Goal: Transaction & Acquisition: Purchase product/service

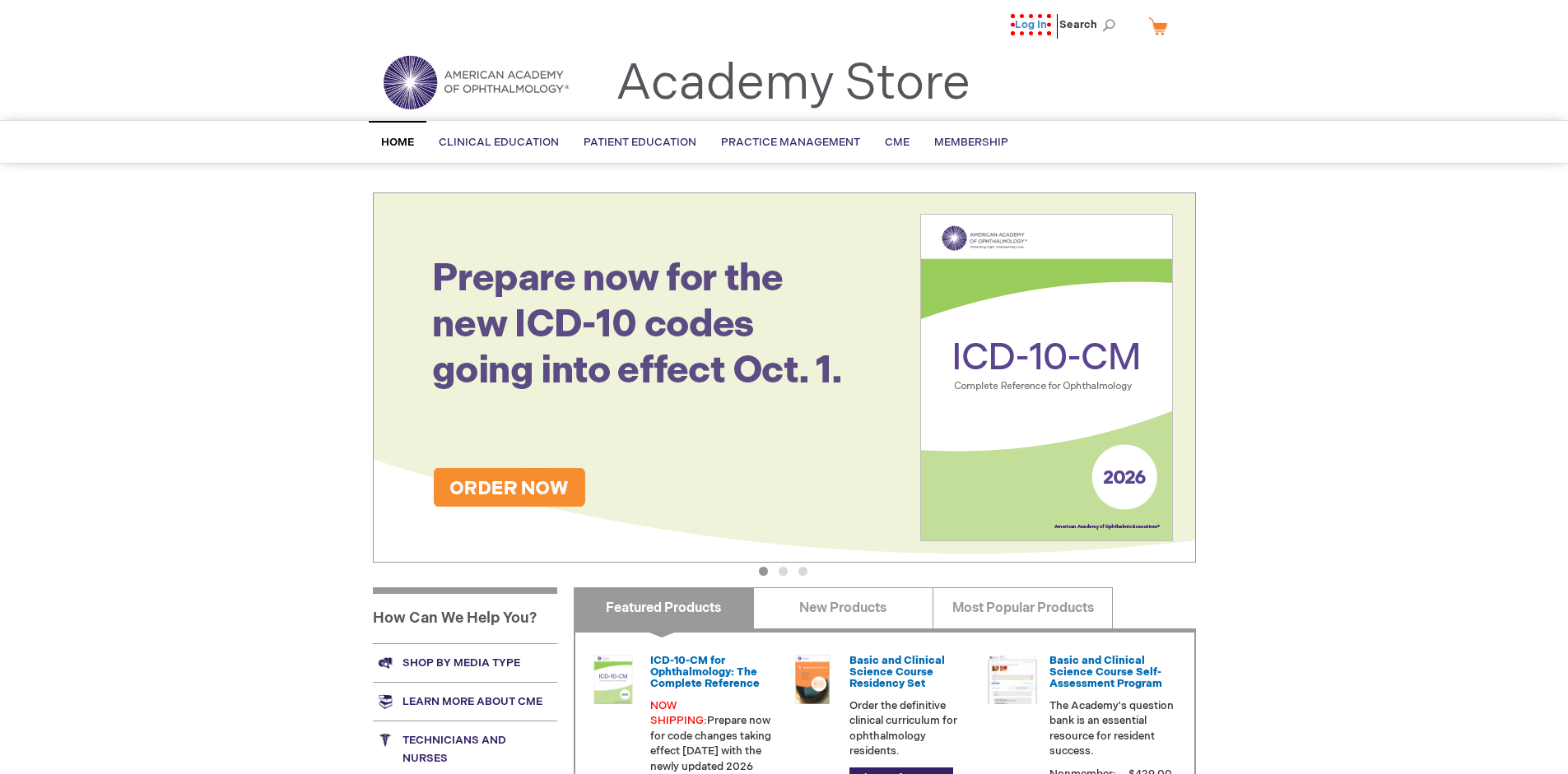
click at [1036, 25] on link "Log In" at bounding box center [1030, 24] width 40 height 21
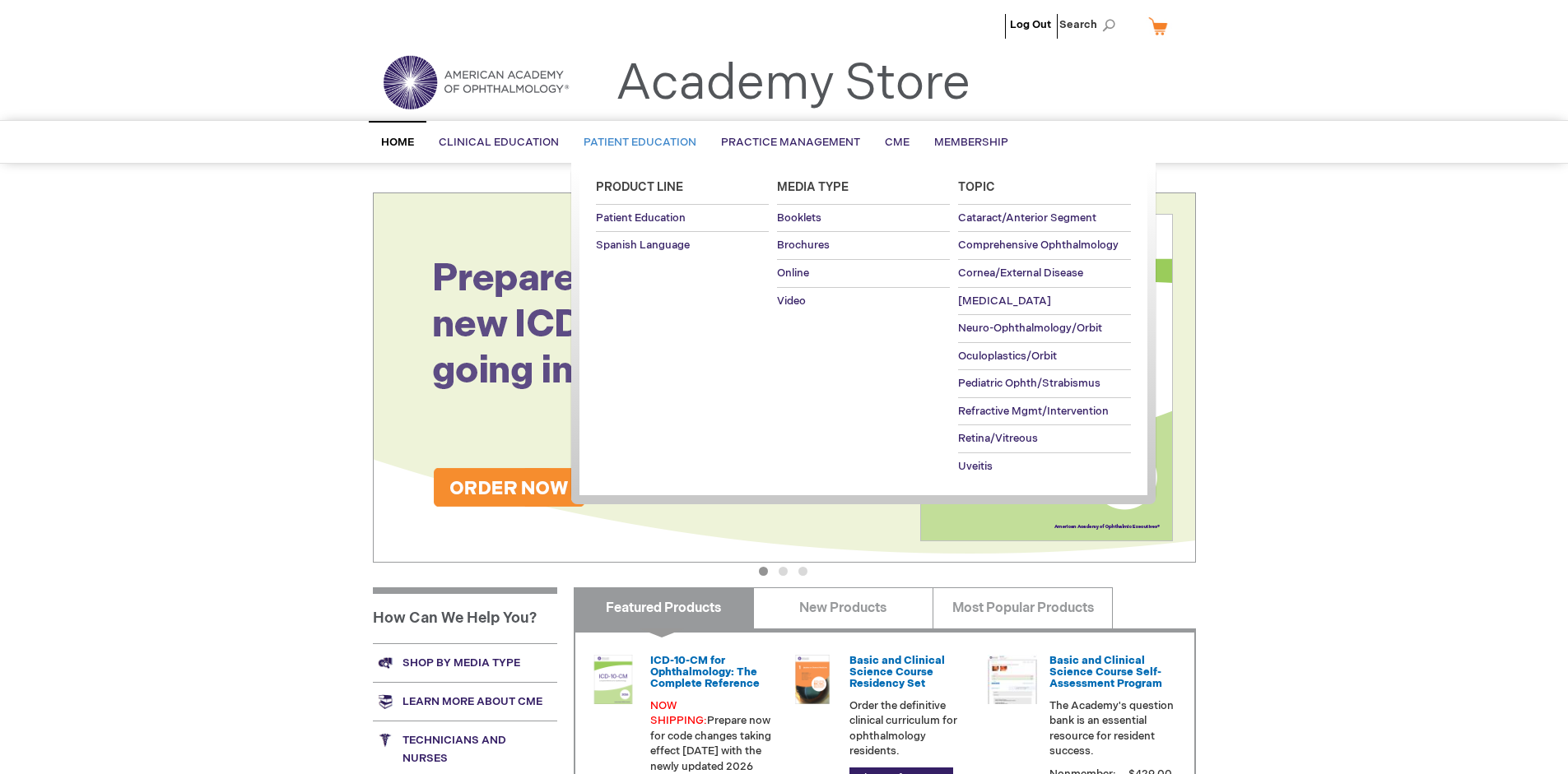
click at [635, 143] on span "Patient Education" at bounding box center [639, 143] width 113 height 14
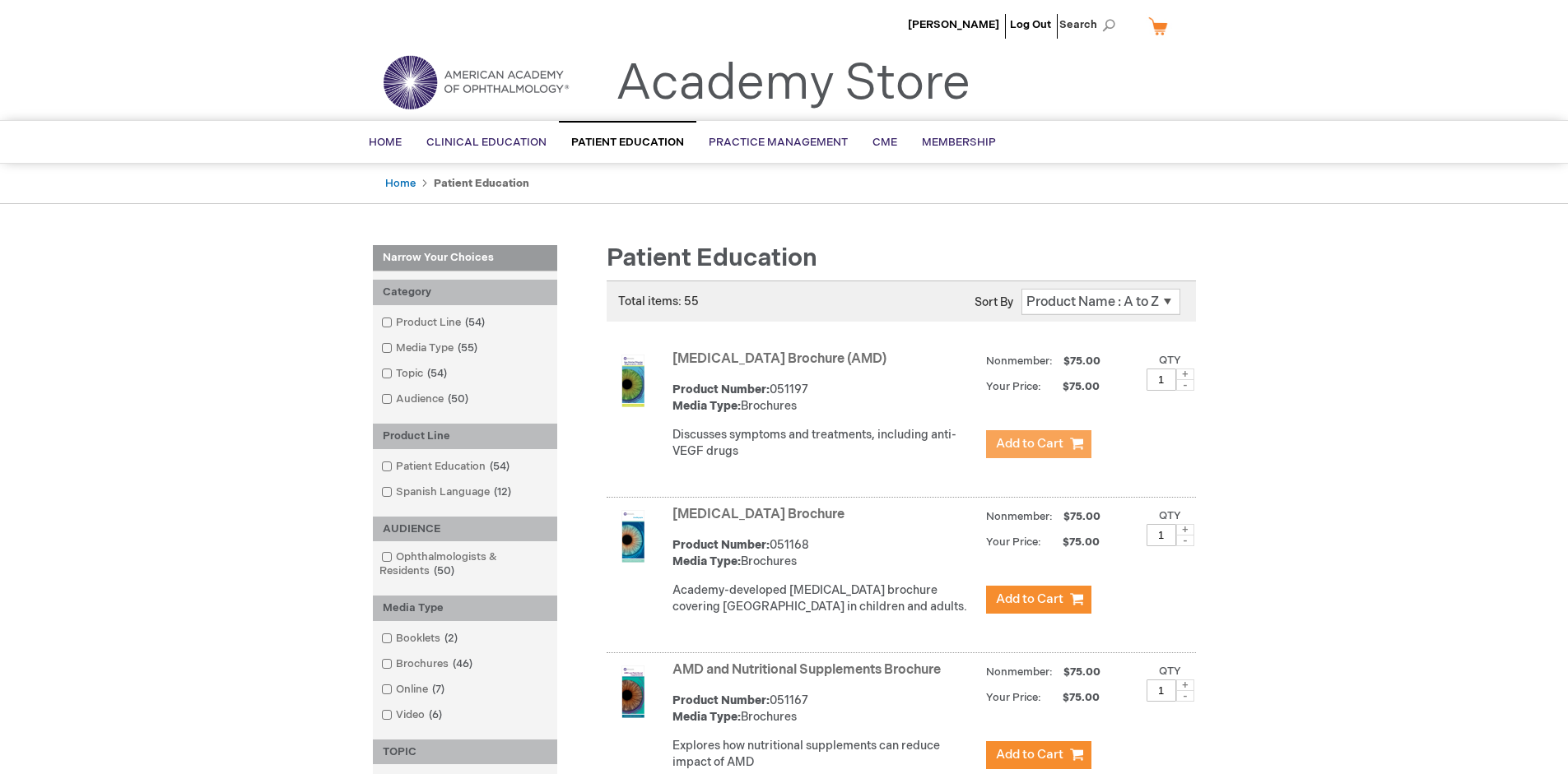
click at [1037, 444] on span "Add to Cart" at bounding box center [1029, 444] width 67 height 15
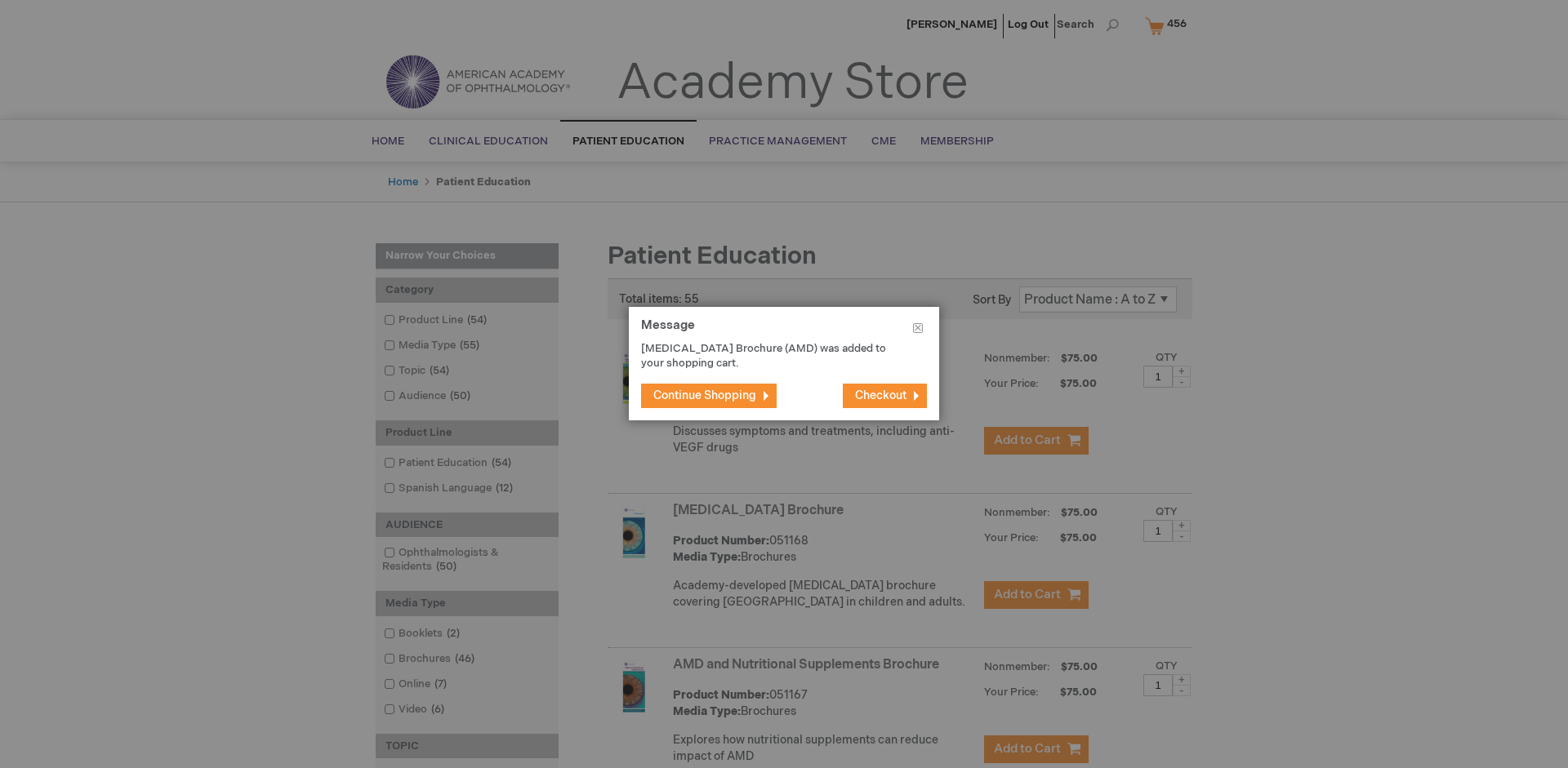
click at [705, 395] on span "Continue Shopping" at bounding box center [704, 395] width 103 height 13
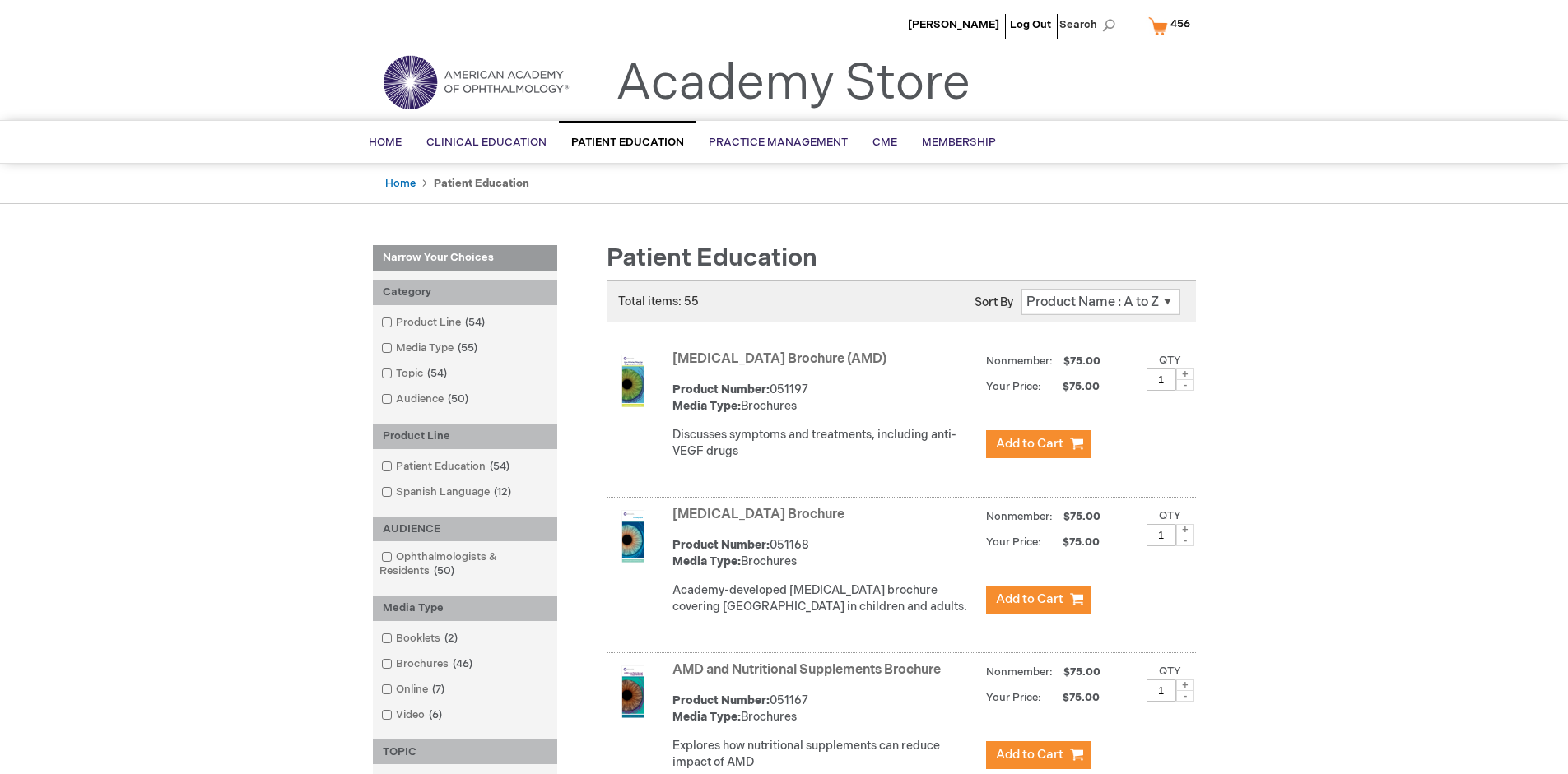
click at [810, 678] on link "AMD and Nutritional Supplements Brochure" at bounding box center [806, 670] width 268 height 15
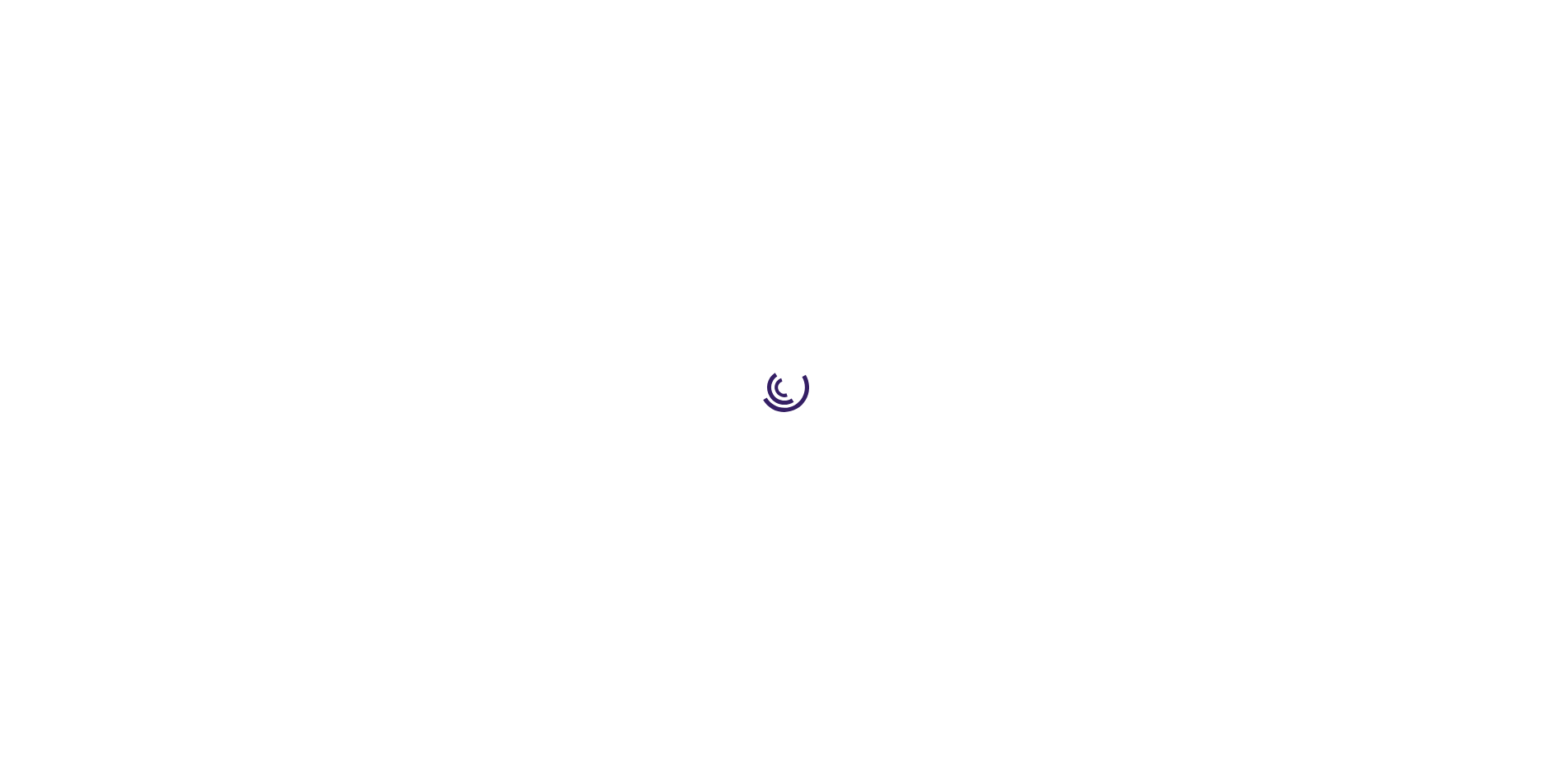
type input "1"
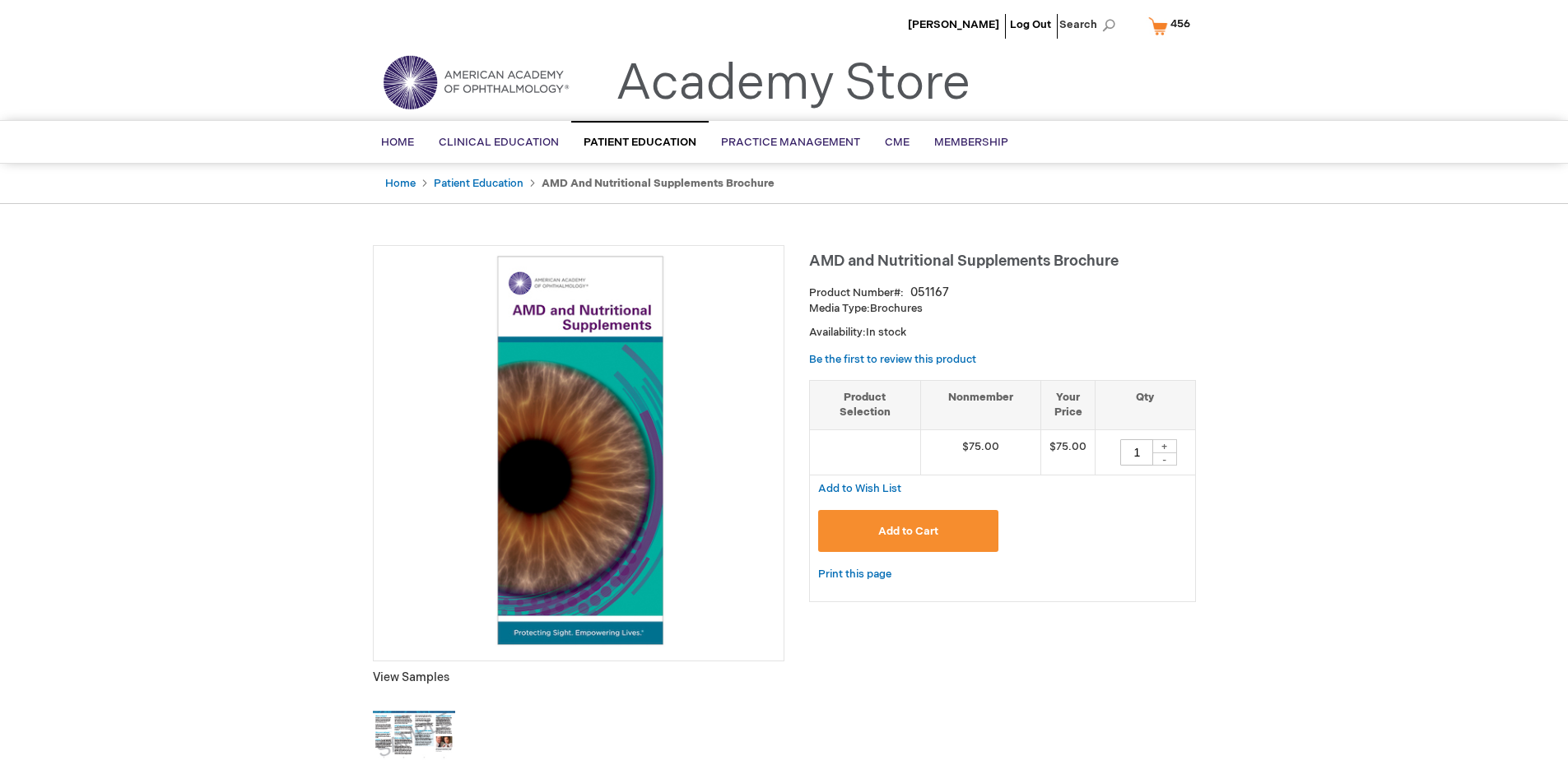
click at [908, 530] on span "Add to Cart" at bounding box center [908, 531] width 60 height 14
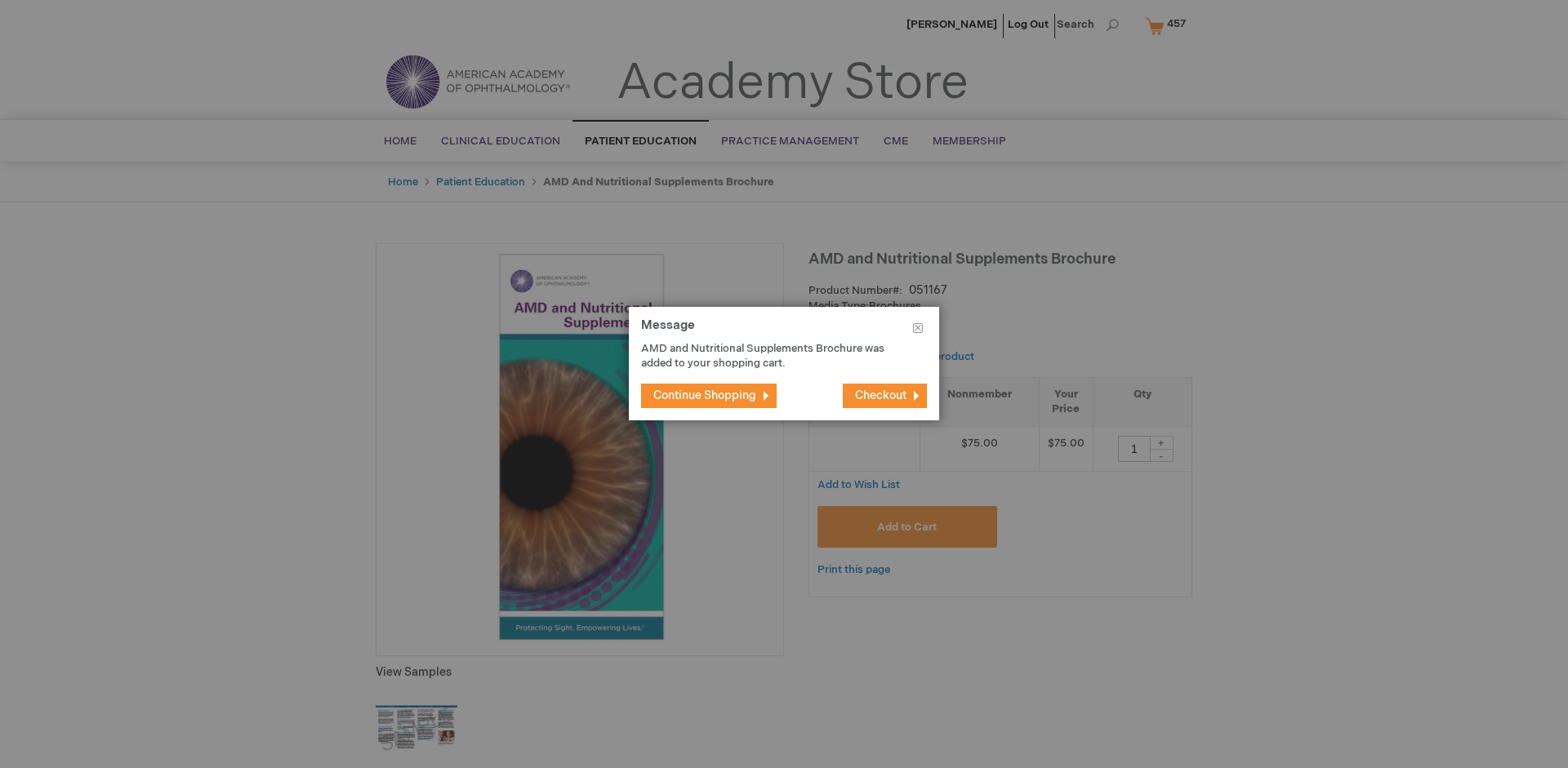
click at [705, 395] on span "Continue Shopping" at bounding box center [704, 395] width 103 height 13
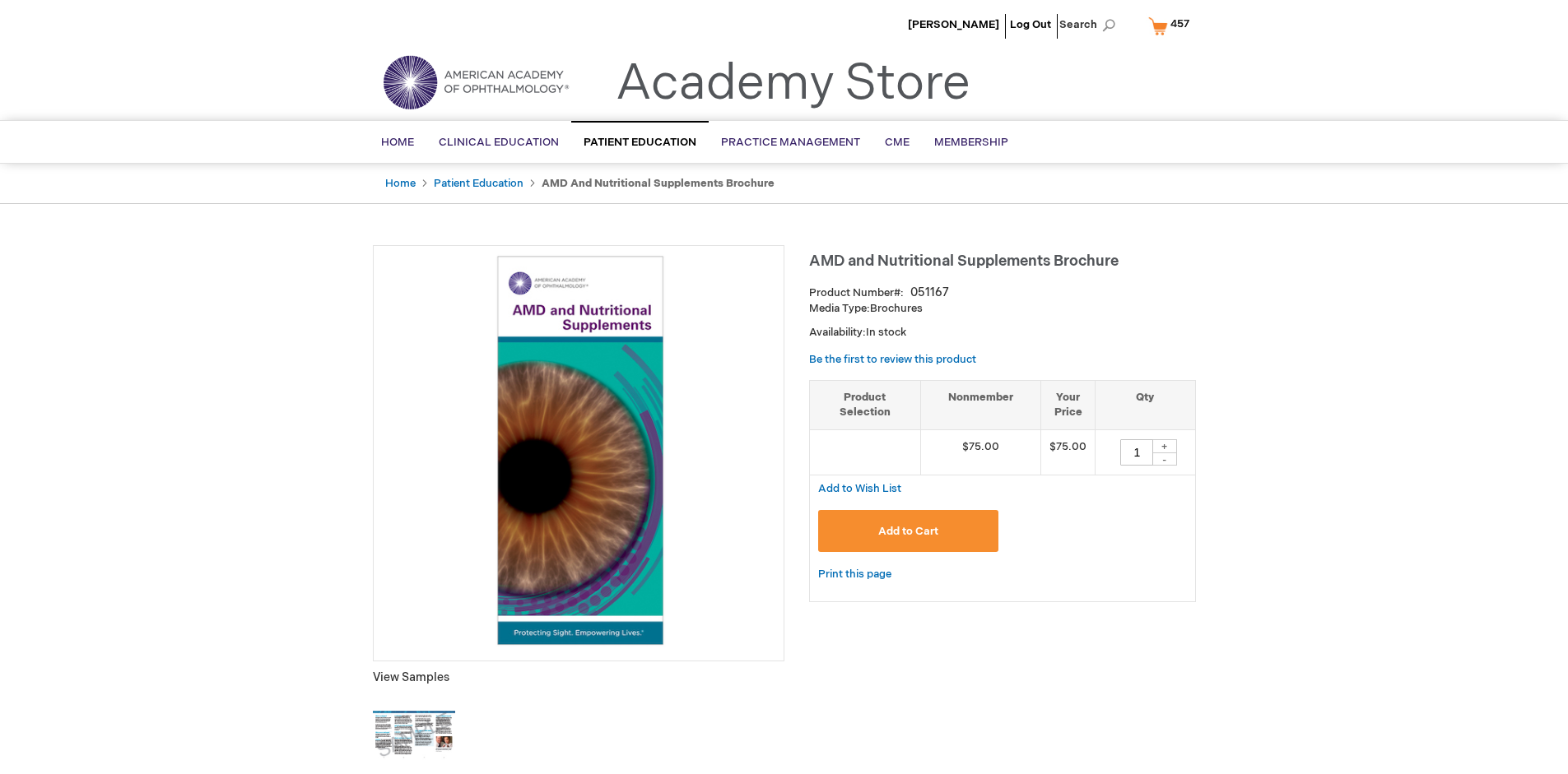
click at [1172, 25] on span "457" at bounding box center [1179, 24] width 19 height 14
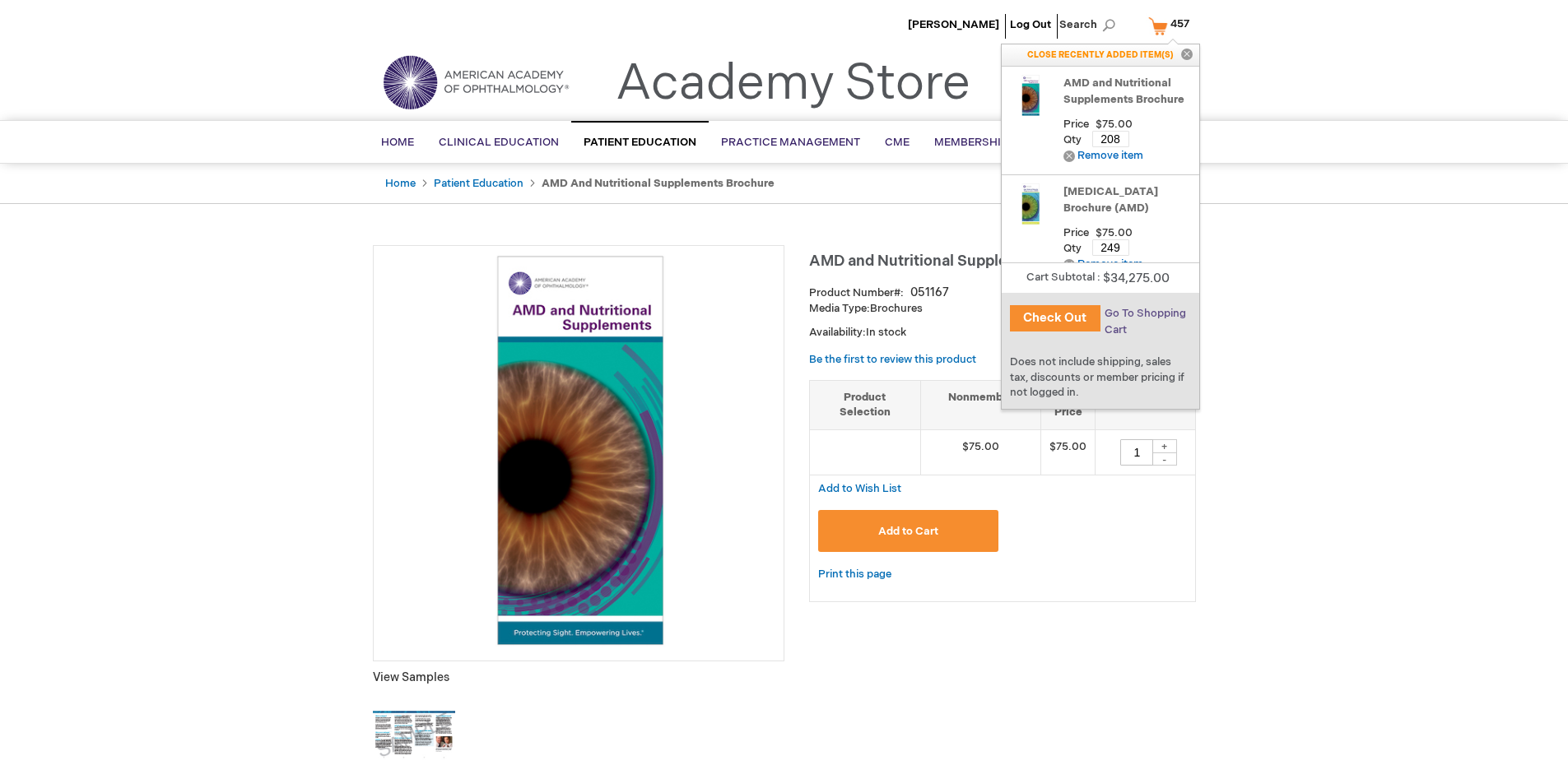
click at [1144, 313] on span "Go To Shopping Cart" at bounding box center [1145, 322] width 81 height 30
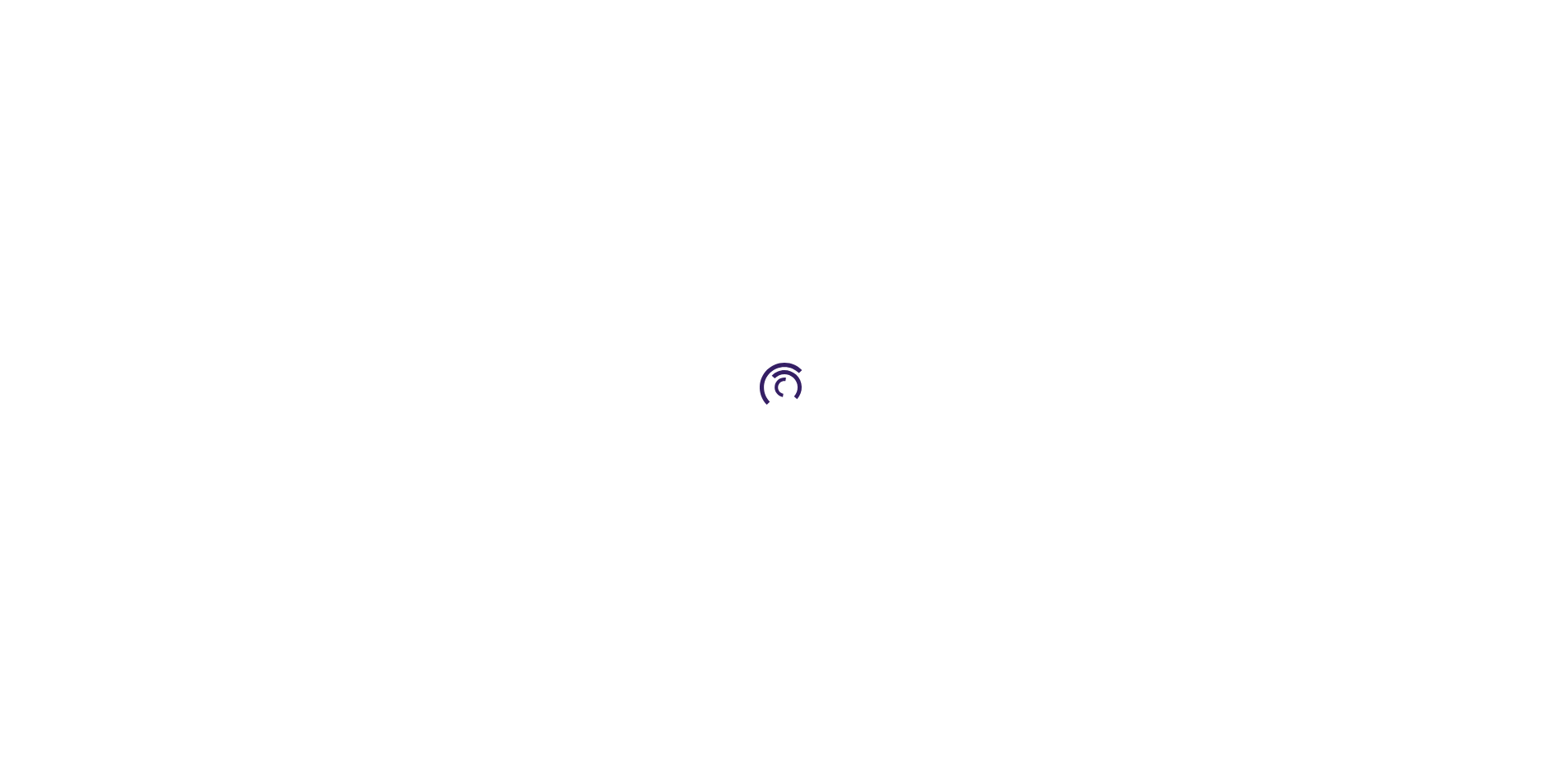
select select "US"
select select "41"
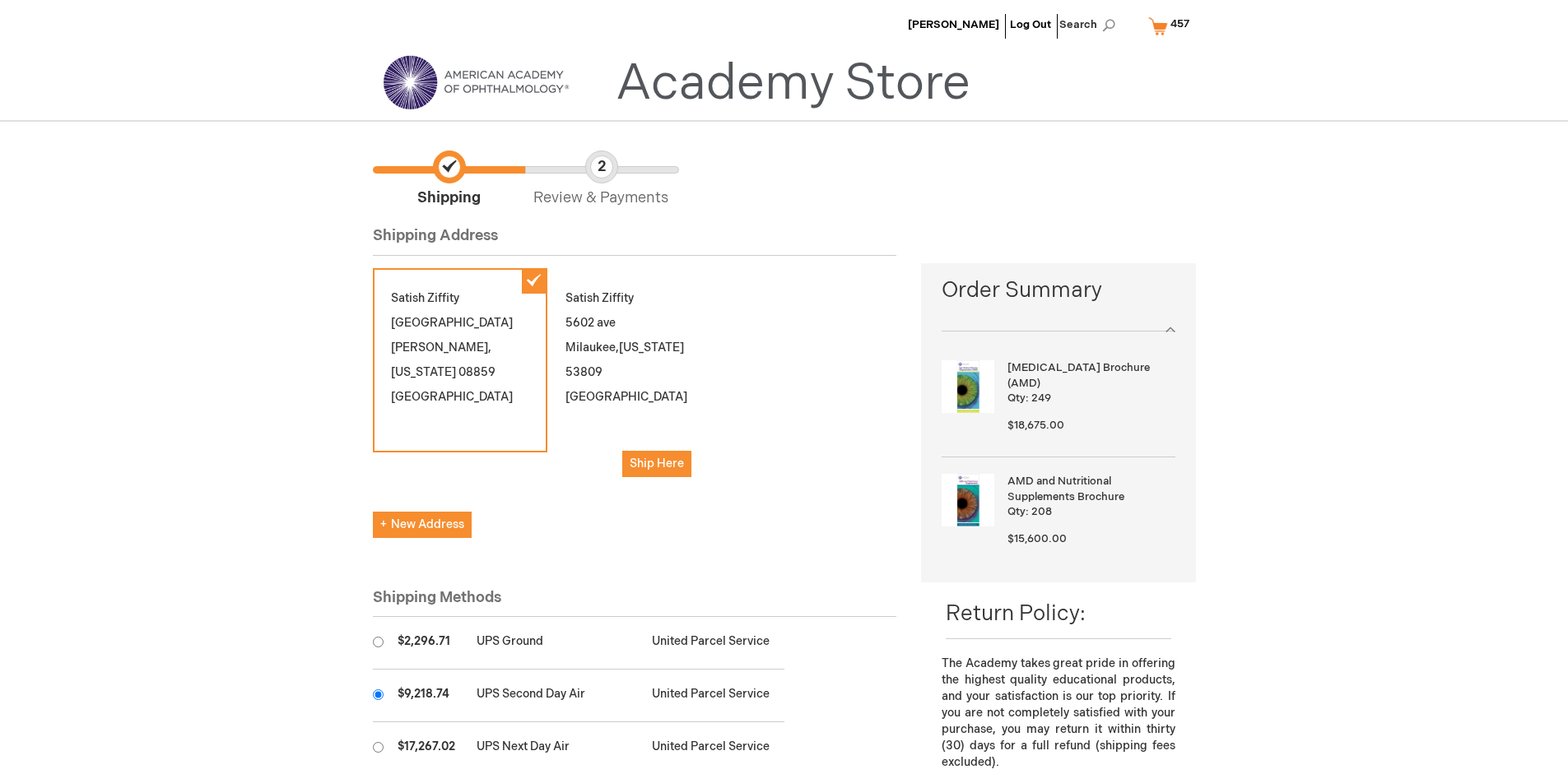
click at [378, 694] on input "radio" at bounding box center [378, 694] width 11 height 11
